Goal: Information Seeking & Learning: Find specific fact

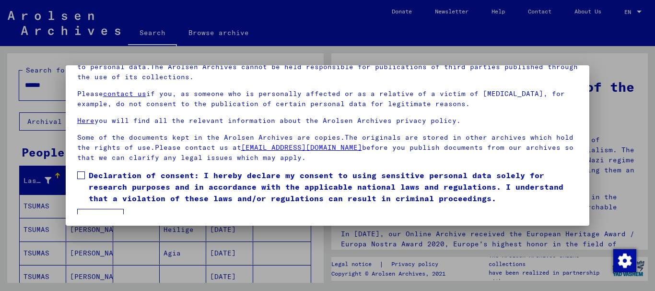
scroll to position [40, 0]
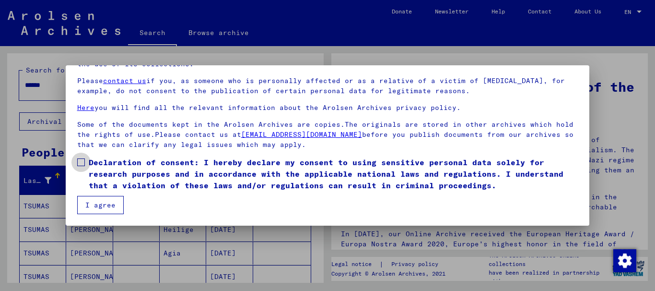
drag, startPoint x: 83, startPoint y: 161, endPoint x: 77, endPoint y: 195, distance: 34.5
click at [82, 163] on span at bounding box center [81, 162] width 8 height 8
click at [97, 202] on button "I agree" at bounding box center [100, 205] width 47 height 18
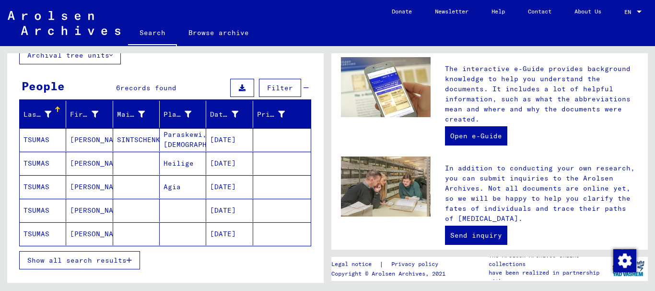
scroll to position [132, 0]
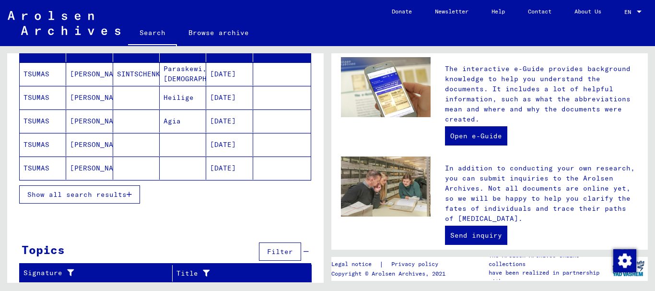
click at [86, 176] on mat-cell "[PERSON_NAME]" at bounding box center [89, 167] width 47 height 23
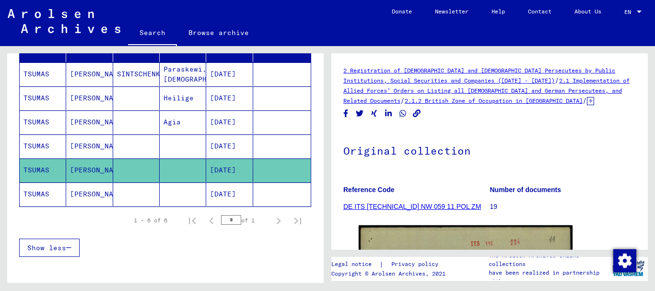
click at [86, 196] on mat-cell "[PERSON_NAME]" at bounding box center [89, 194] width 47 height 24
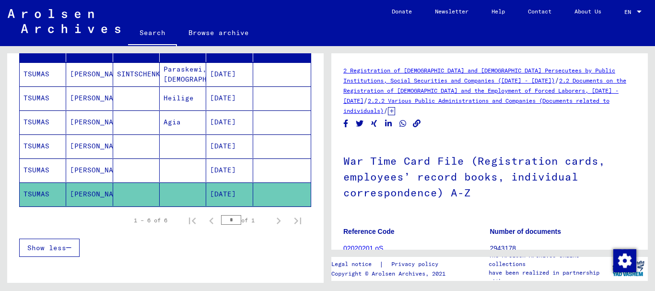
click at [166, 125] on mat-cell "Agia" at bounding box center [183, 122] width 47 height 24
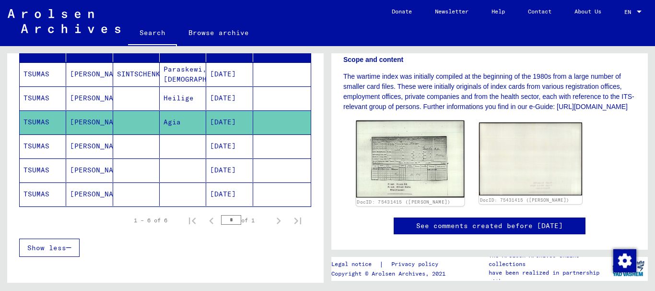
scroll to position [336, 0]
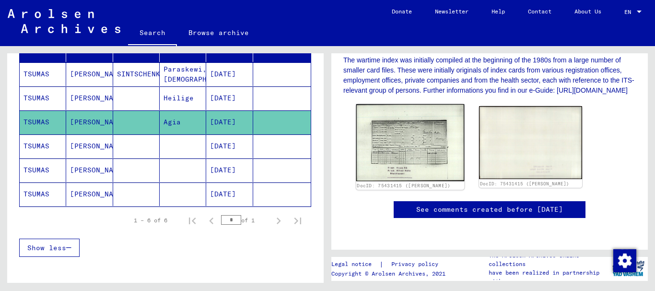
click at [380, 104] on img at bounding box center [410, 142] width 108 height 77
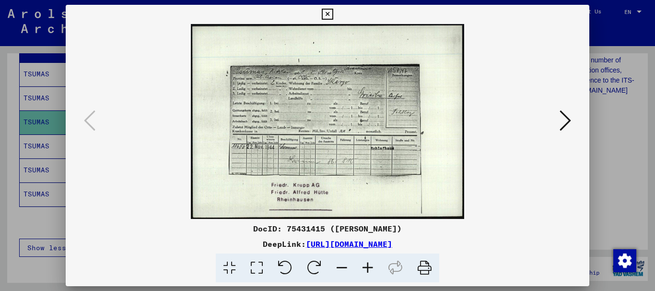
click at [365, 267] on icon at bounding box center [368, 267] width 26 height 29
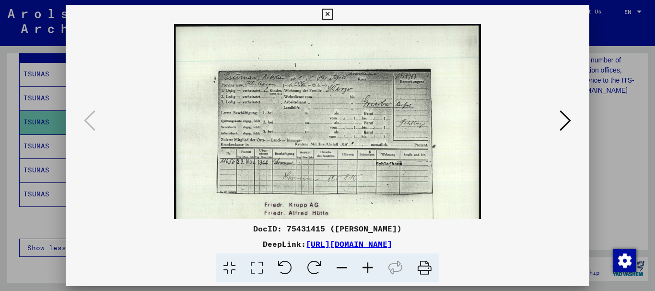
click at [369, 268] on icon at bounding box center [368, 267] width 26 height 29
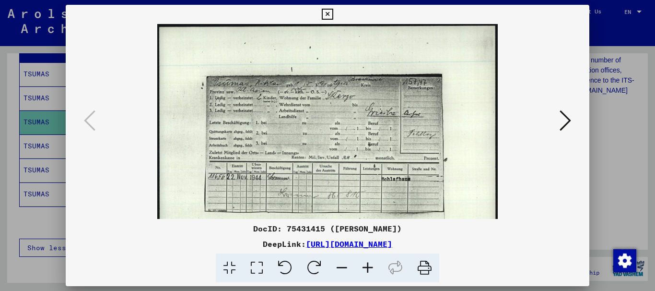
click at [370, 268] on icon at bounding box center [368, 267] width 26 height 29
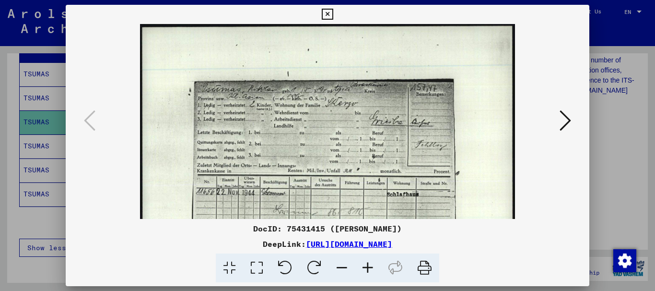
click at [370, 268] on icon at bounding box center [368, 267] width 26 height 29
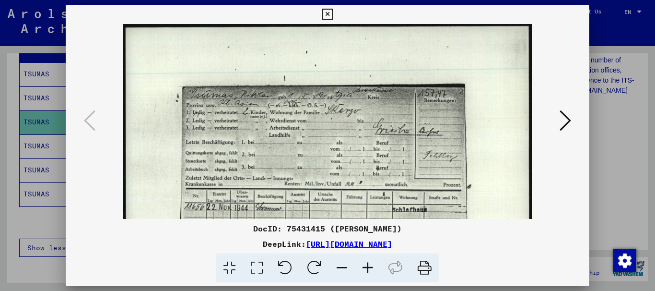
click at [370, 268] on icon at bounding box center [368, 267] width 26 height 29
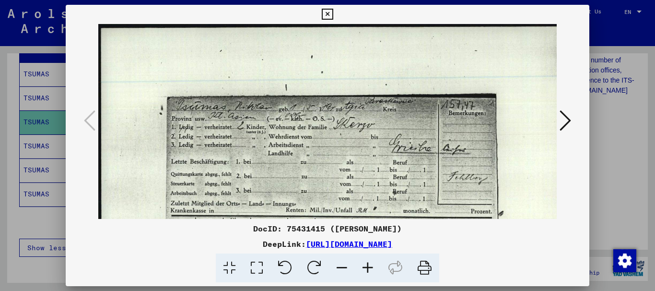
click at [370, 268] on icon at bounding box center [368, 267] width 26 height 29
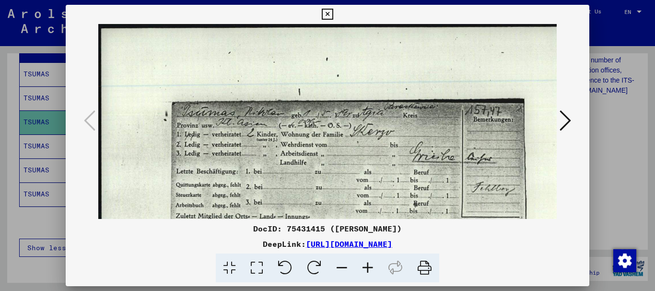
click at [370, 268] on icon at bounding box center [368, 267] width 26 height 29
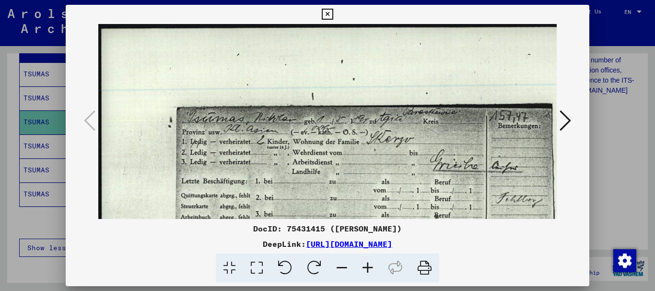
click at [370, 268] on icon at bounding box center [368, 267] width 26 height 29
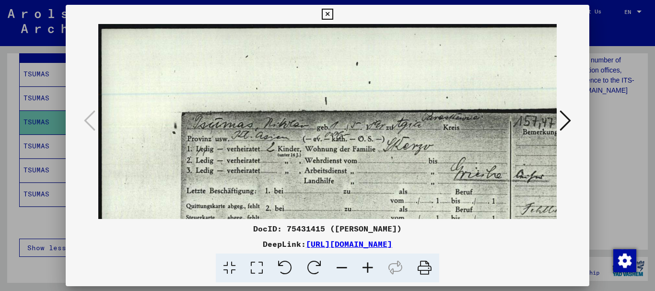
click at [370, 268] on icon at bounding box center [368, 267] width 26 height 29
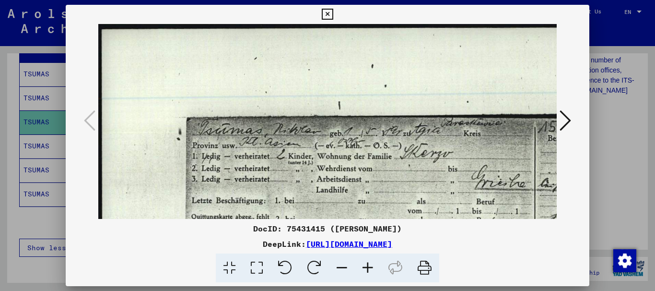
click at [370, 268] on icon at bounding box center [368, 267] width 26 height 29
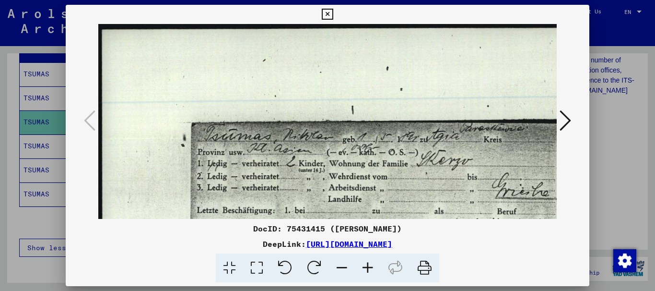
click at [371, 268] on icon at bounding box center [368, 267] width 26 height 29
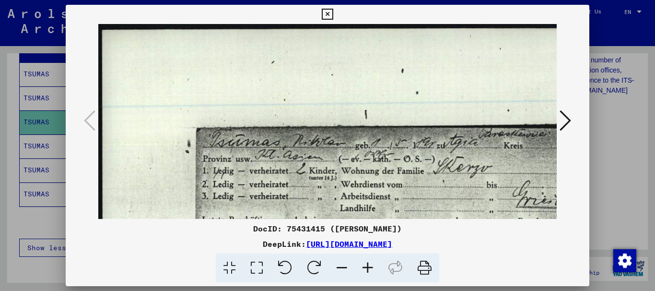
click at [372, 268] on icon at bounding box center [368, 267] width 26 height 29
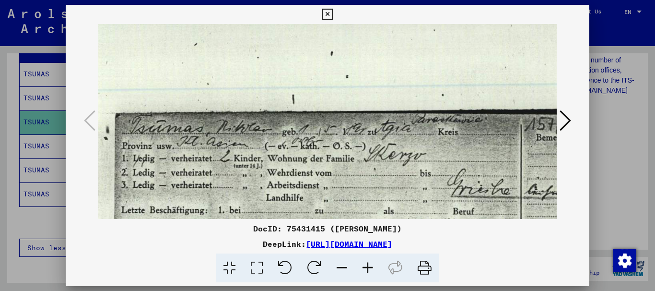
drag, startPoint x: 339, startPoint y: 186, endPoint x: 246, endPoint y: 166, distance: 95.1
click at [248, 167] on img at bounding box center [368, 257] width 712 height 507
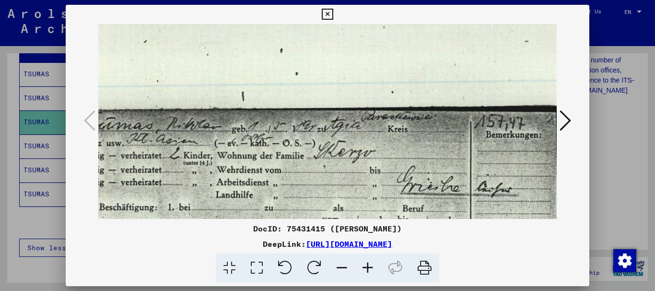
drag, startPoint x: 229, startPoint y: 173, endPoint x: 226, endPoint y: 136, distance: 37.5
click at [226, 142] on img at bounding box center [318, 254] width 712 height 507
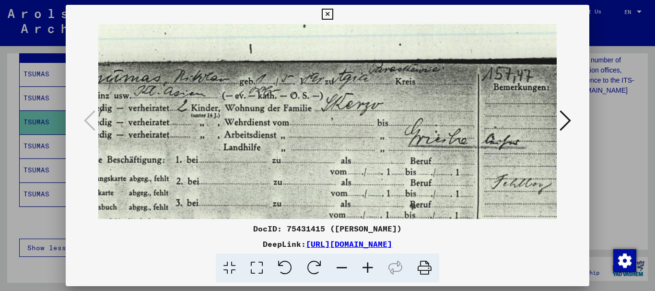
drag, startPoint x: 281, startPoint y: 171, endPoint x: 290, endPoint y: 140, distance: 32.8
click at [290, 140] on img at bounding box center [326, 207] width 712 height 507
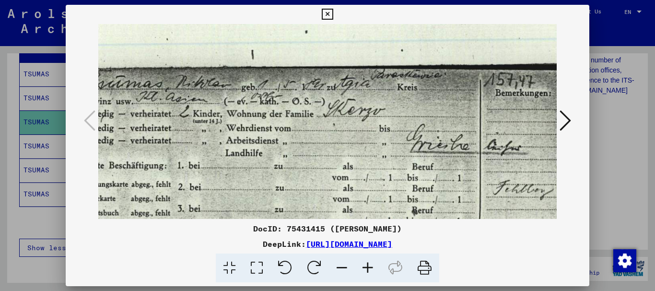
drag, startPoint x: 267, startPoint y: 165, endPoint x: 273, endPoint y: 172, distance: 9.6
click at [273, 172] on img at bounding box center [328, 213] width 712 height 507
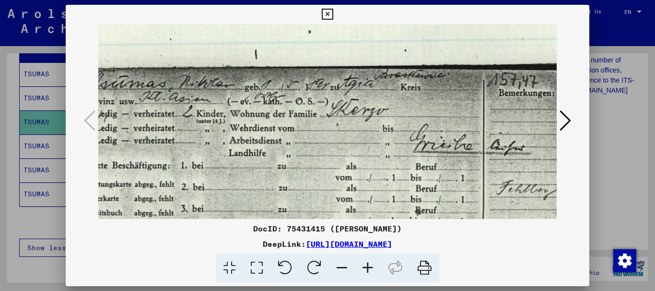
click at [321, 13] on button at bounding box center [327, 14] width 17 height 19
